Goal: Transaction & Acquisition: Obtain resource

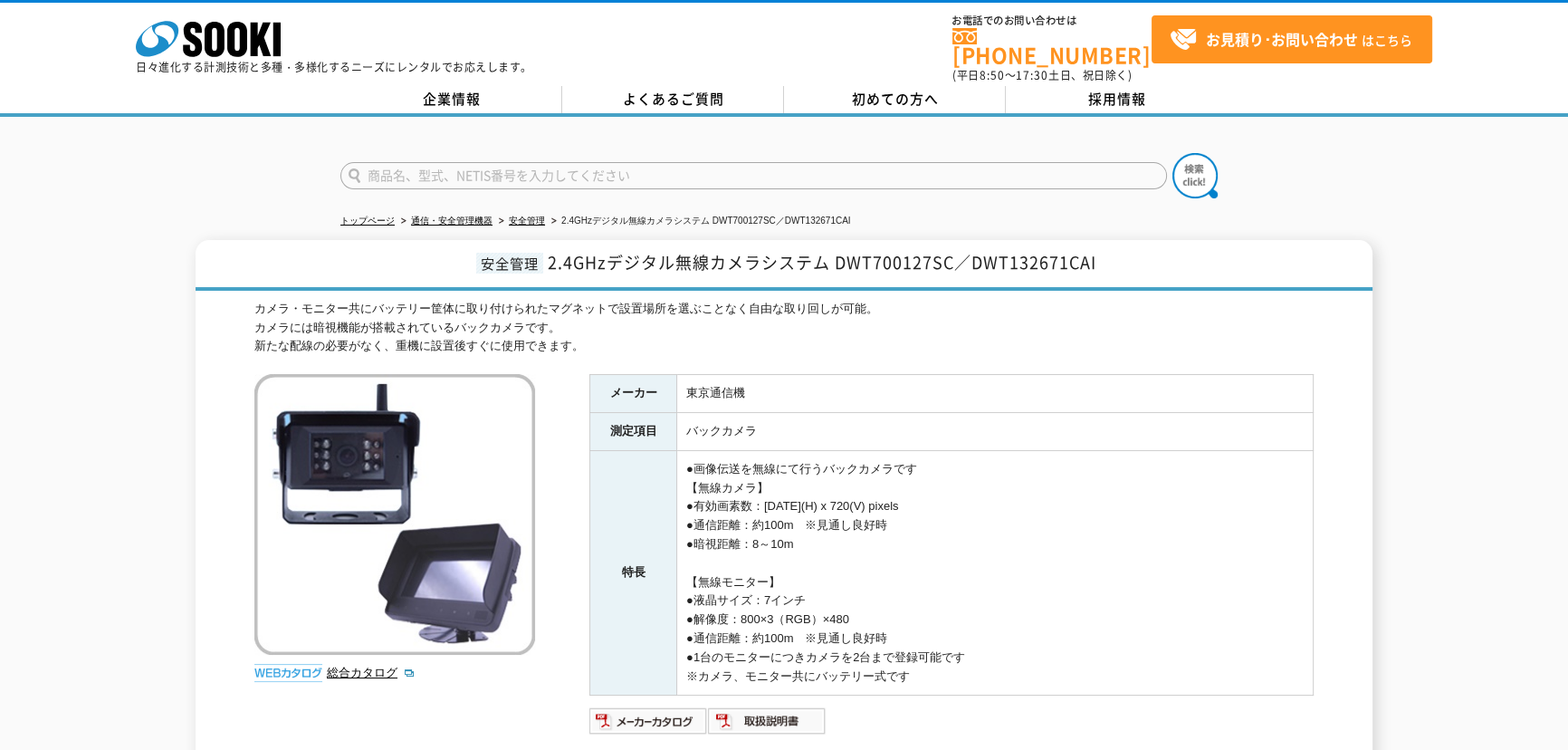
scroll to position [164, 0]
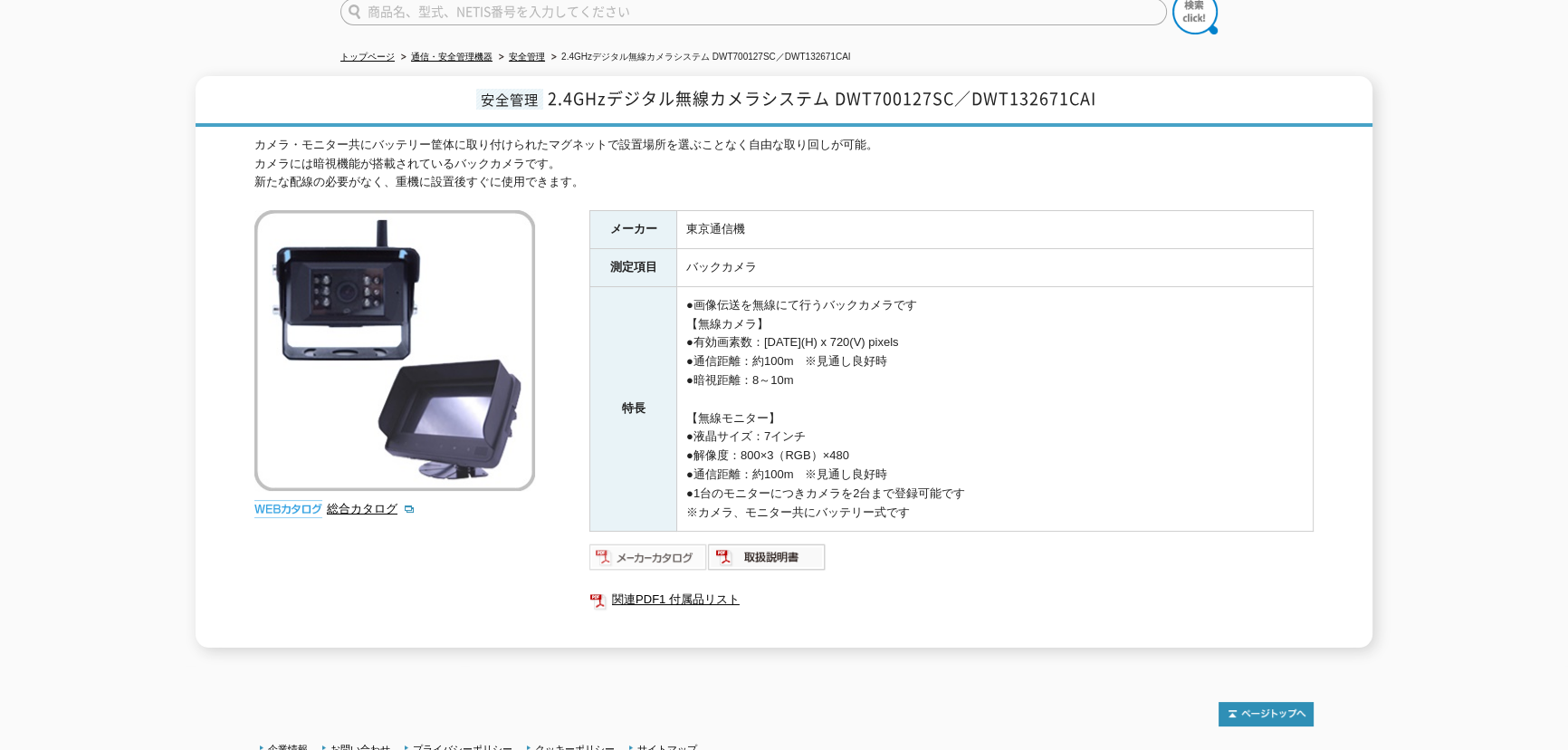
click at [661, 542] on img at bounding box center [649, 557] width 119 height 29
click at [357, 502] on link "総合カタログ" at bounding box center [370, 509] width 89 height 13
click at [660, 542] on img at bounding box center [649, 557] width 119 height 29
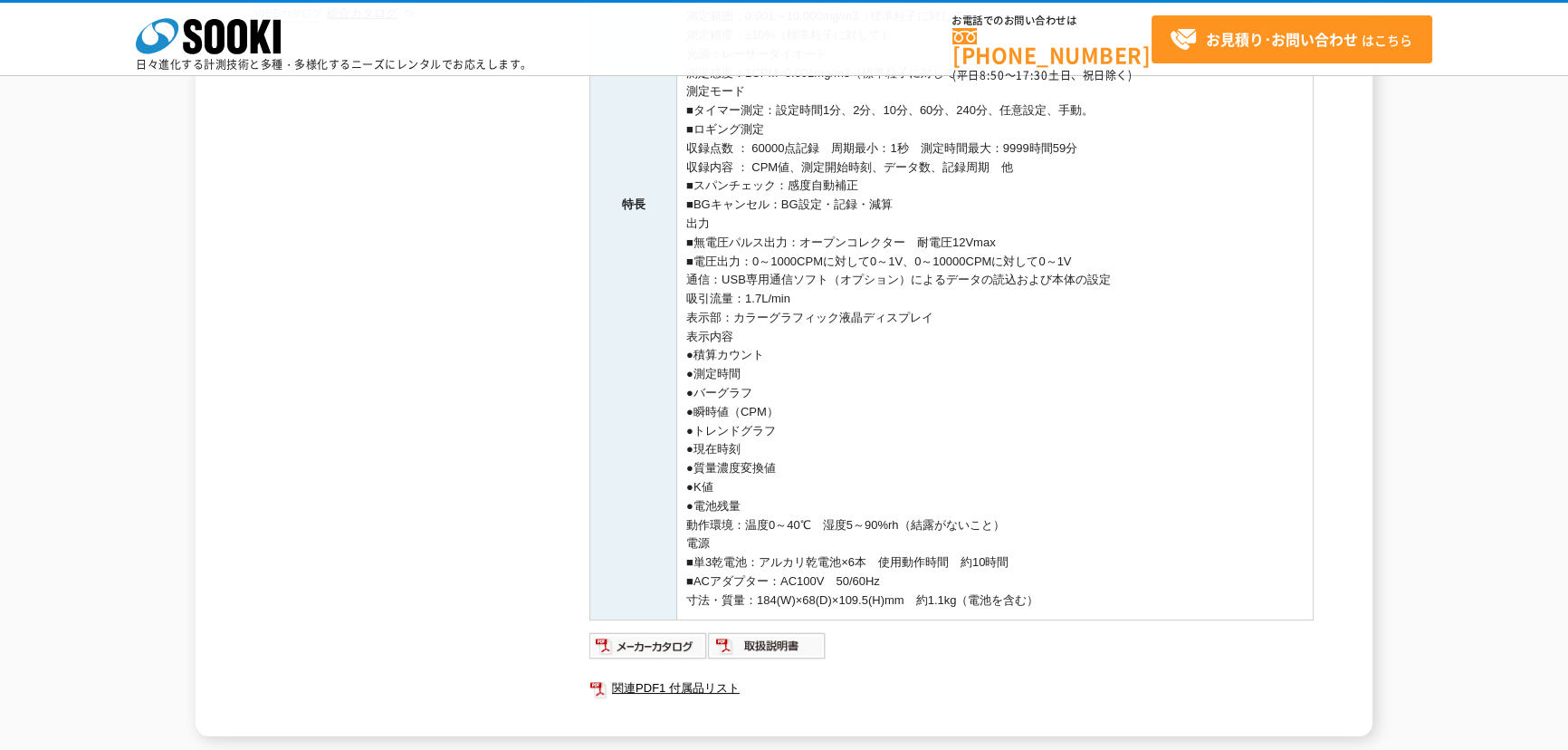
scroll to position [817, 0]
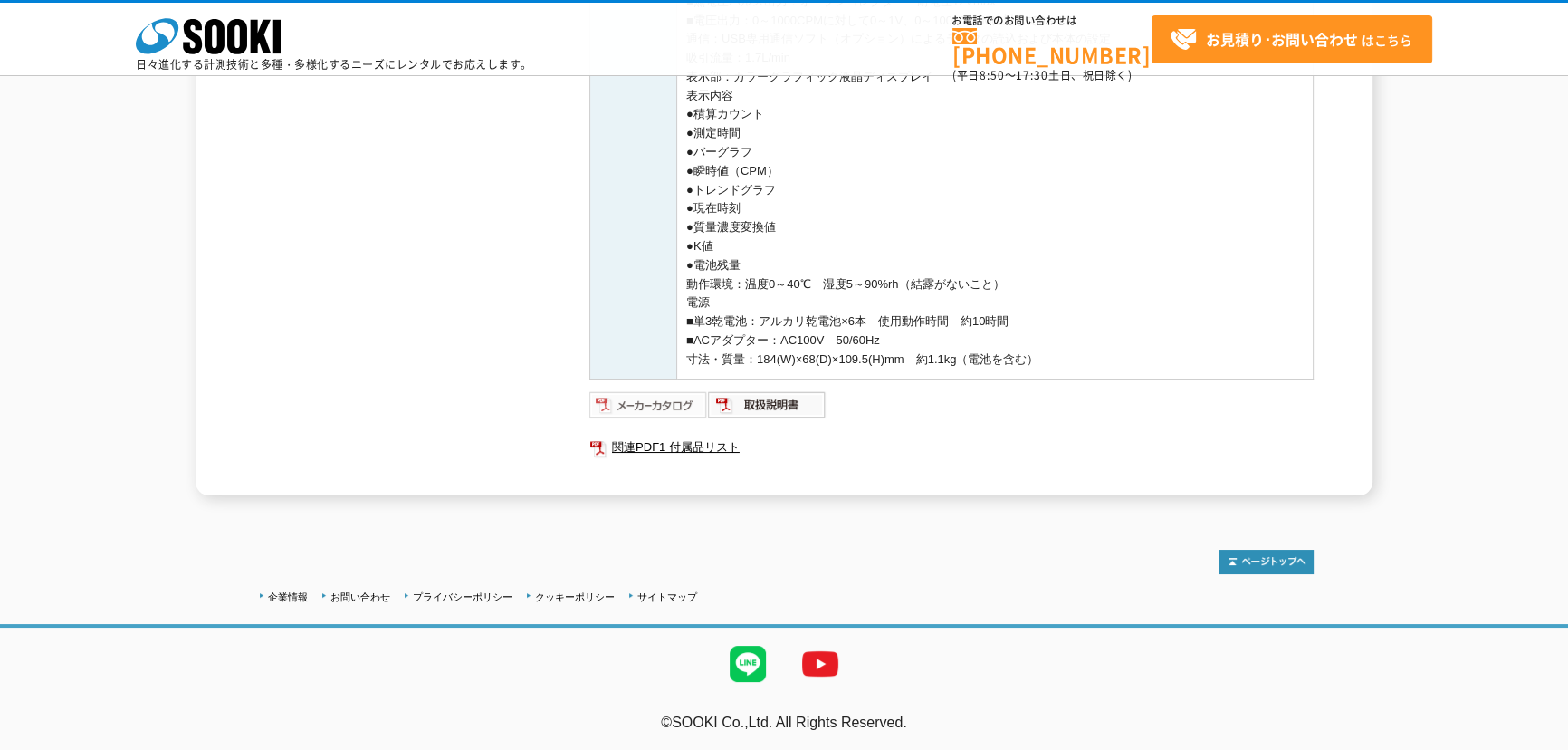
click at [650, 393] on img at bounding box center [649, 405] width 119 height 29
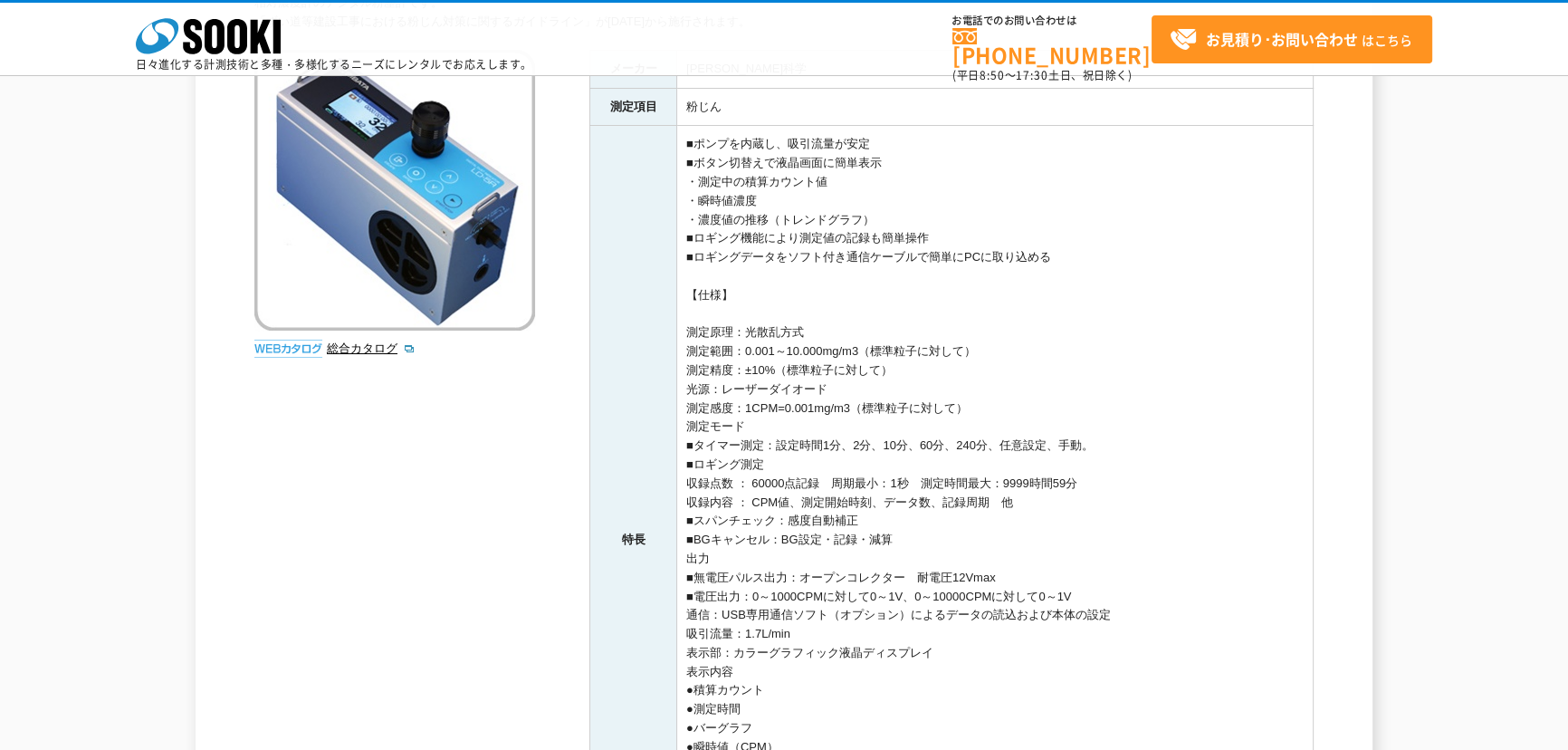
scroll to position [0, 0]
